Goal: Find specific page/section: Find specific page/section

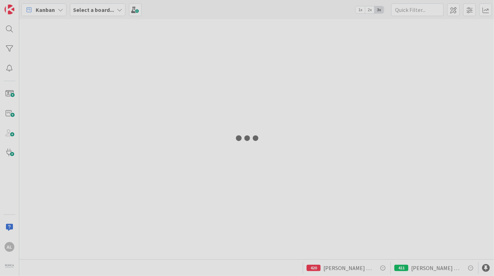
type input "[PERSON_NAME]"
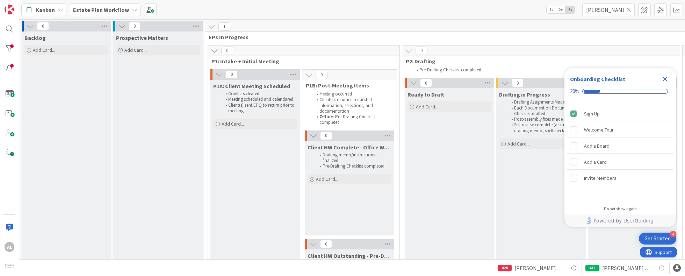
click at [132, 7] on icon at bounding box center [135, 10] width 6 height 6
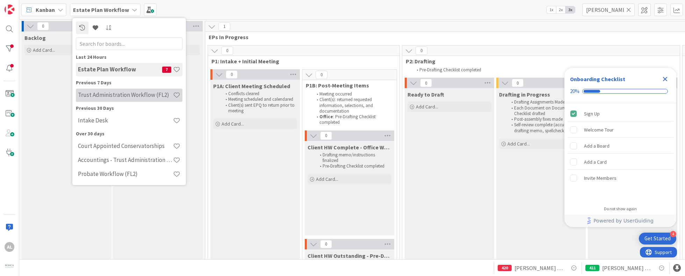
click at [104, 95] on h4 "Trust Administration Workflow (FL2)" at bounding box center [125, 95] width 95 height 7
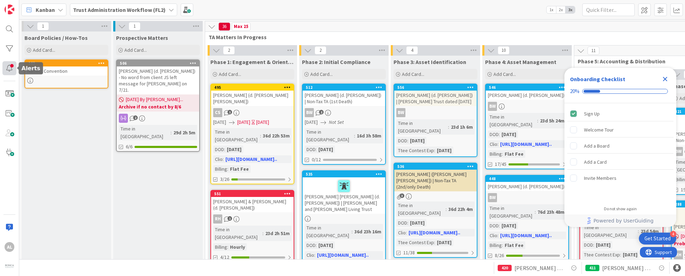
click at [8, 69] on div at bounding box center [9, 68] width 14 height 14
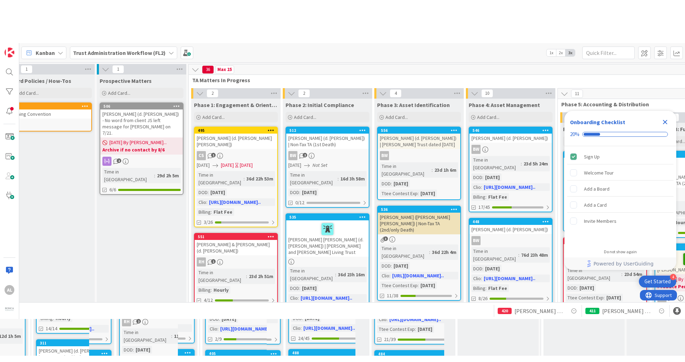
scroll to position [0, 46]
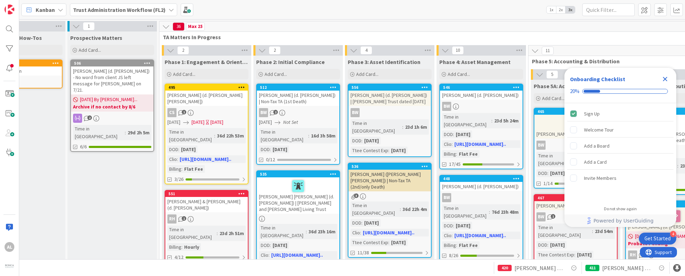
click at [286, 275] on html "4 Get Started Onboarding Checklist 20% Sign Up Welcome Tour Add a Board Add a C…" at bounding box center [342, 138] width 685 height 276
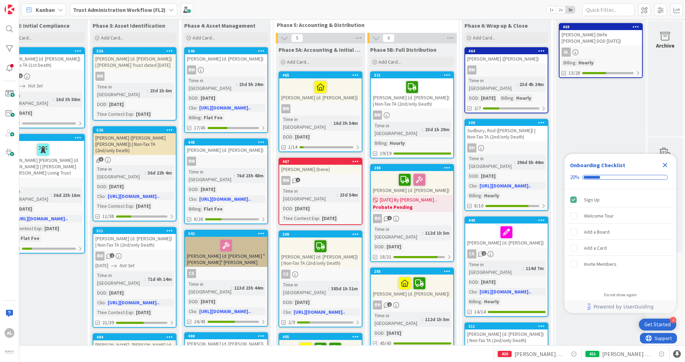
scroll to position [0, 306]
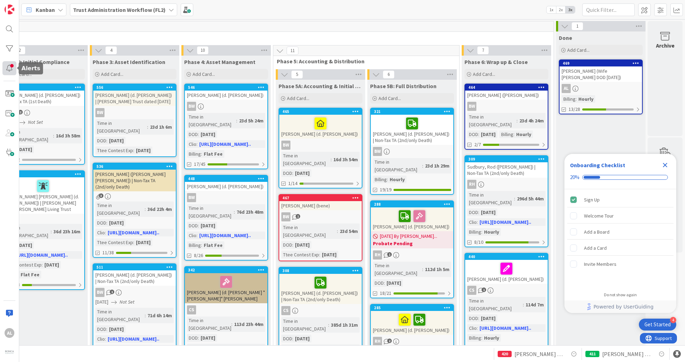
click at [8, 67] on div at bounding box center [9, 68] width 14 height 14
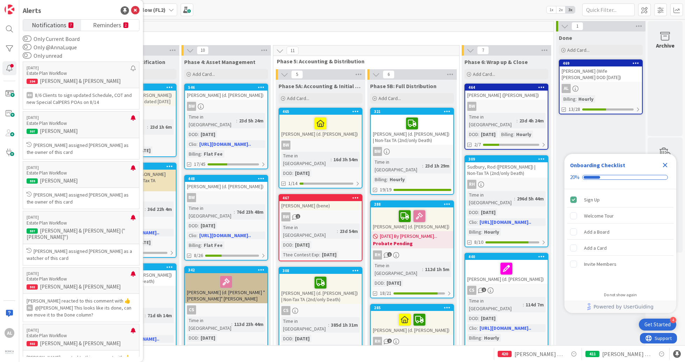
click at [44, 24] on span "Notifications" at bounding box center [49, 25] width 35 height 10
click at [104, 26] on span "Reminders" at bounding box center [107, 25] width 28 height 10
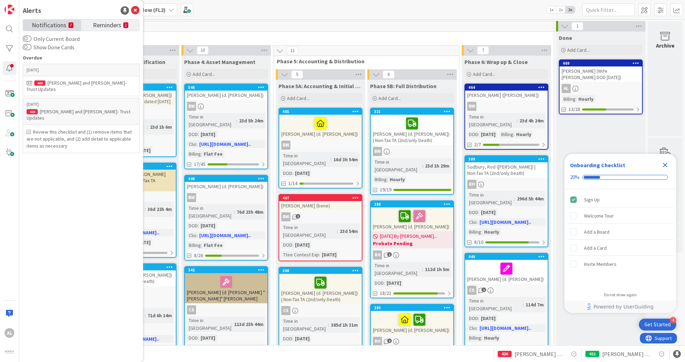
click at [40, 25] on span "Notifications" at bounding box center [49, 25] width 35 height 10
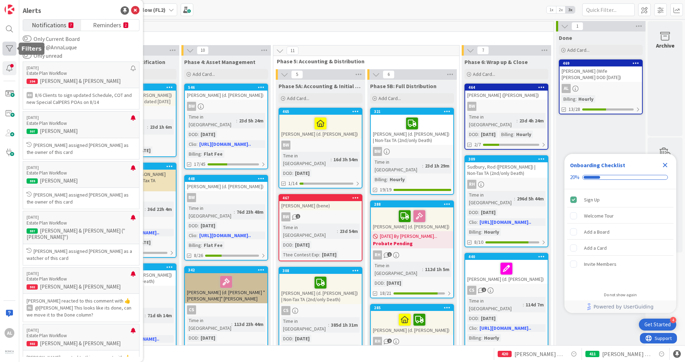
click at [8, 46] on div at bounding box center [9, 49] width 14 height 14
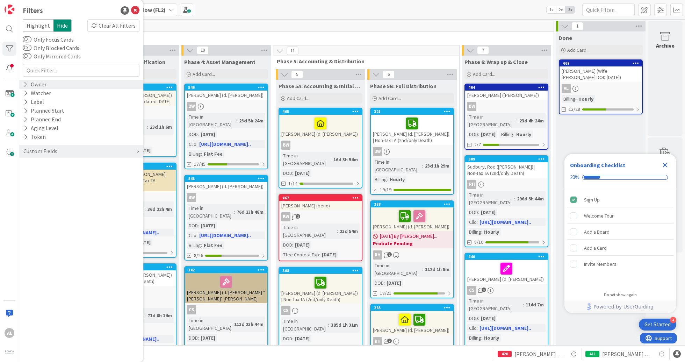
click at [27, 84] on icon at bounding box center [25, 84] width 5 height 6
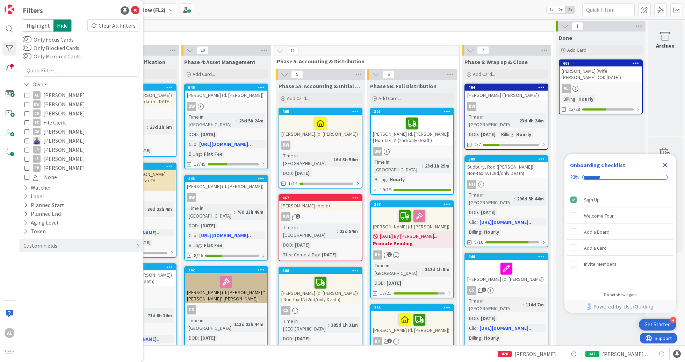
click at [28, 94] on icon at bounding box center [26, 95] width 5 height 5
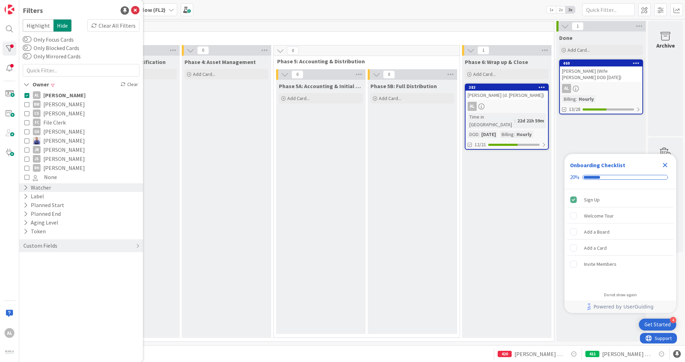
click at [25, 188] on icon at bounding box center [25, 188] width 5 height 6
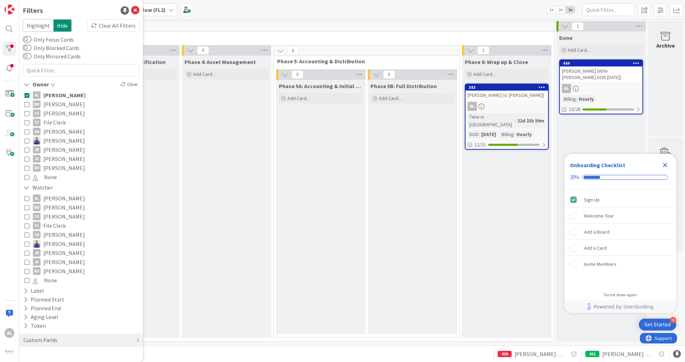
click at [27, 197] on icon at bounding box center [26, 198] width 5 height 5
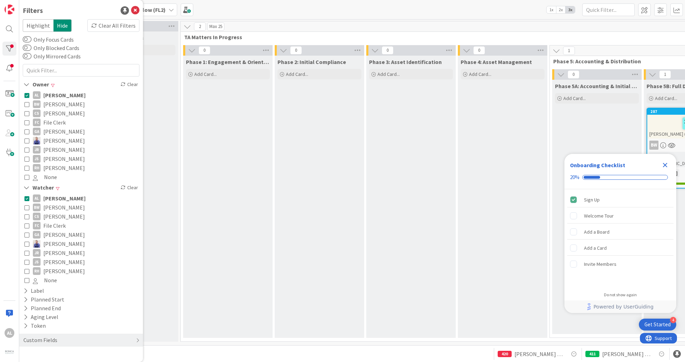
scroll to position [0, 0]
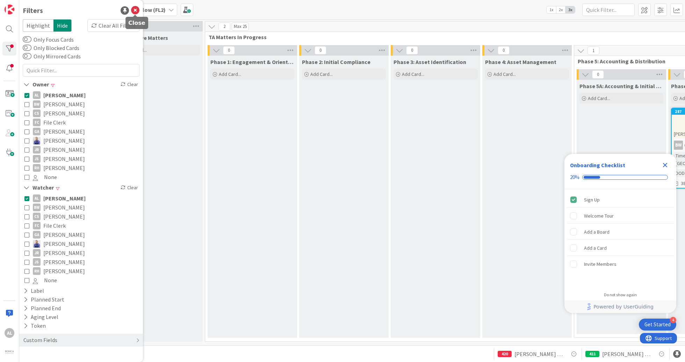
click at [134, 9] on icon at bounding box center [135, 10] width 8 height 8
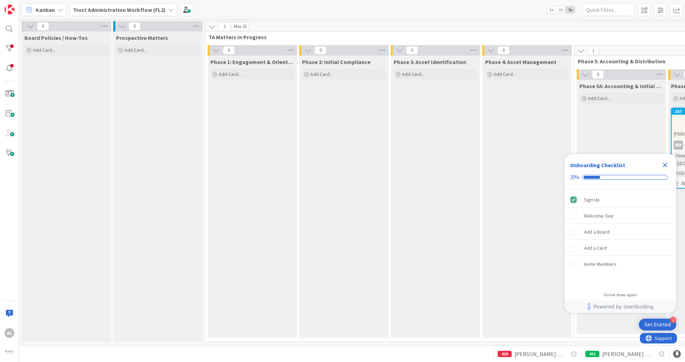
click at [168, 10] on icon at bounding box center [171, 10] width 6 height 6
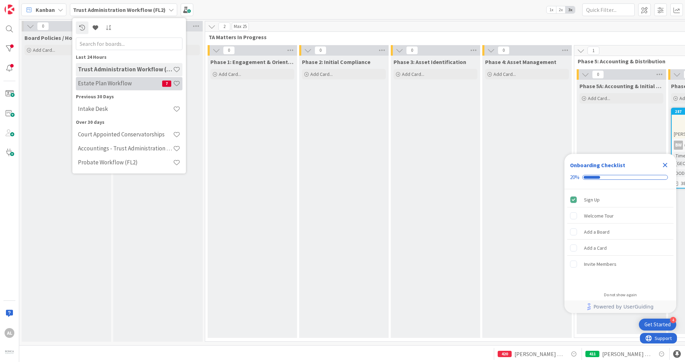
click at [102, 85] on h4 "Estate Plan Workflow" at bounding box center [120, 83] width 84 height 7
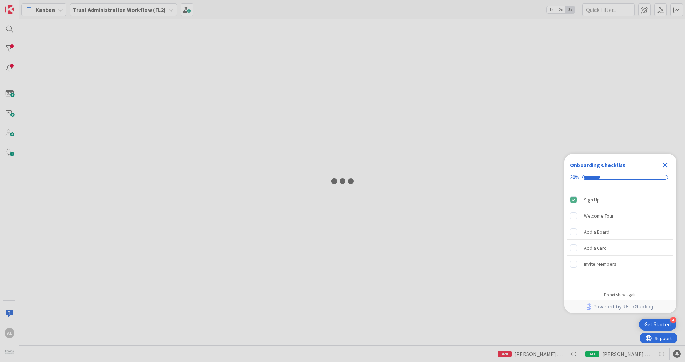
type input "Garth"
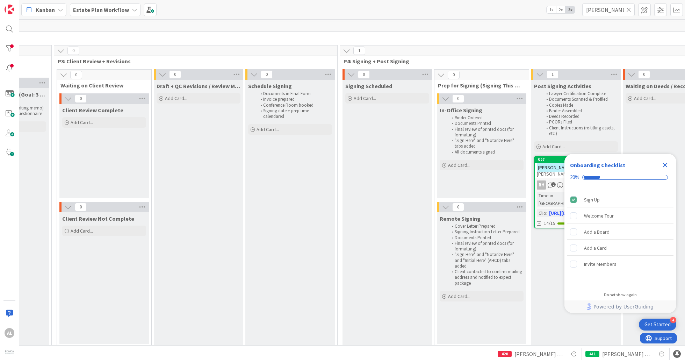
scroll to position [0, 646]
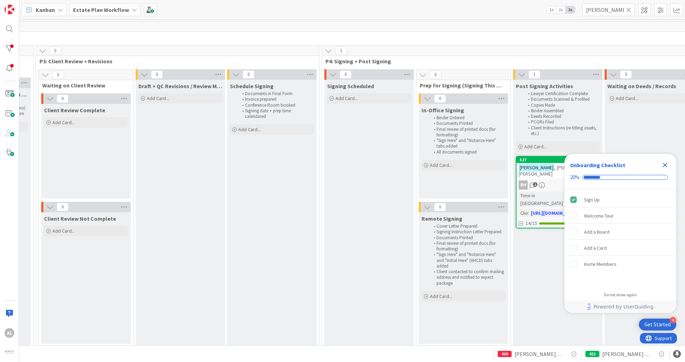
click at [493, 9] on icon at bounding box center [628, 10] width 5 height 6
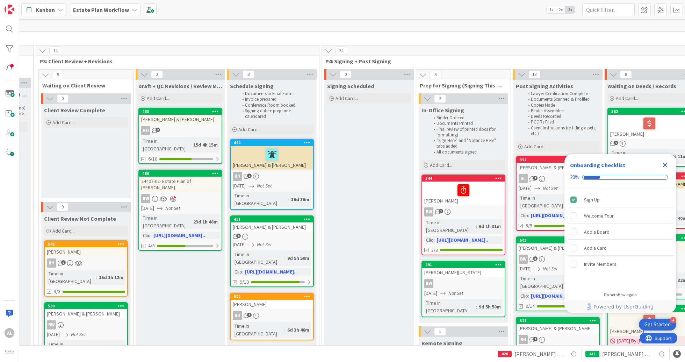
click at [493, 165] on icon "Close Checklist" at bounding box center [665, 165] width 5 height 5
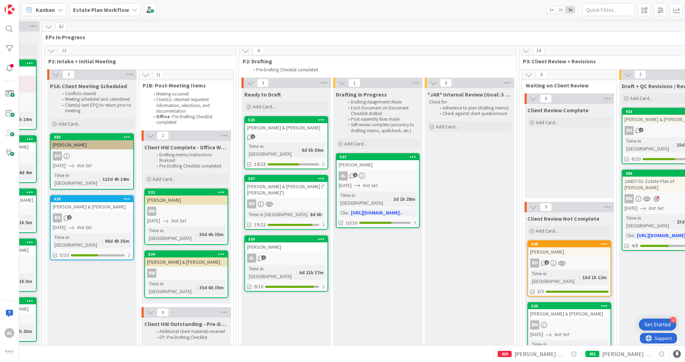
scroll to position [0, 165]
